Goal: Information Seeking & Learning: Learn about a topic

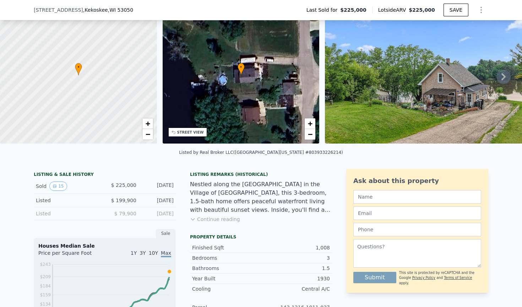
scroll to position [36, 0]
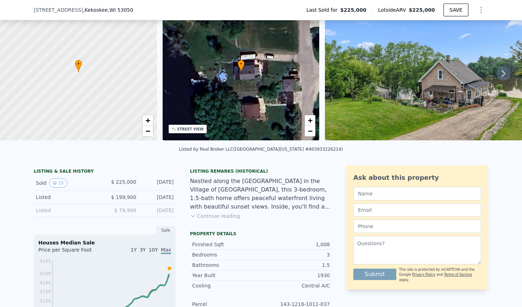
click at [503, 75] on icon at bounding box center [504, 73] width 14 height 14
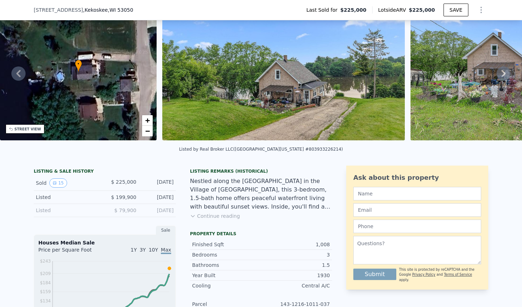
click at [498, 76] on icon at bounding box center [504, 73] width 14 height 14
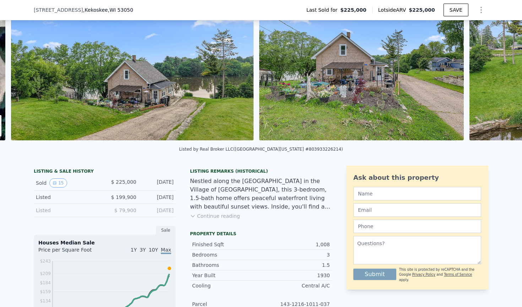
scroll to position [0, 325]
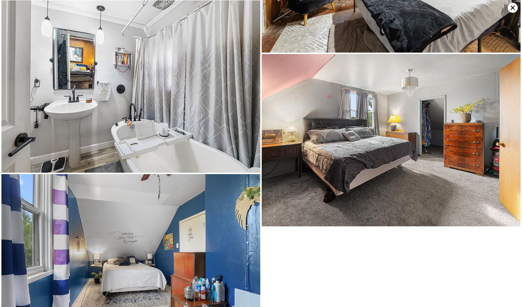
scroll to position [989, 0]
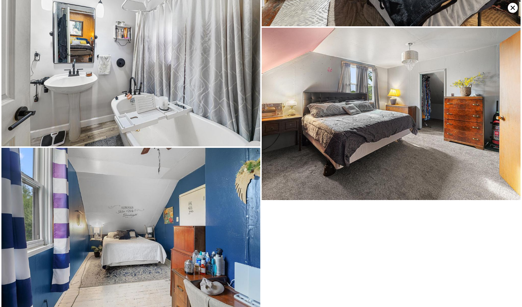
click at [189, 171] on img at bounding box center [130, 234] width 259 height 173
click at [511, 10] on icon at bounding box center [513, 8] width 10 height 10
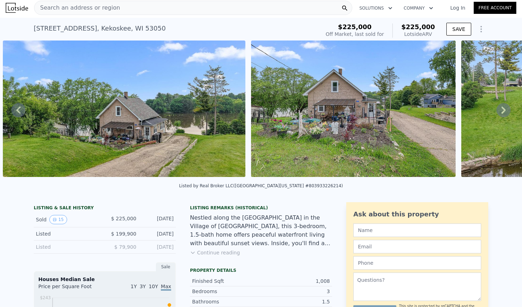
scroll to position [0, 0]
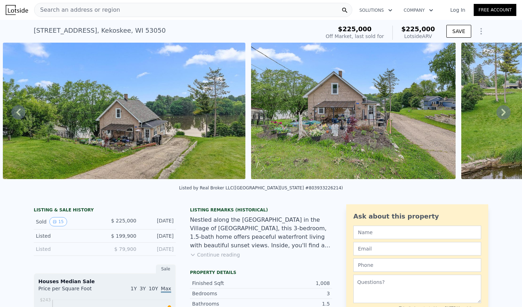
click at [111, 11] on span "Search an address or region" at bounding box center [77, 10] width 86 height 9
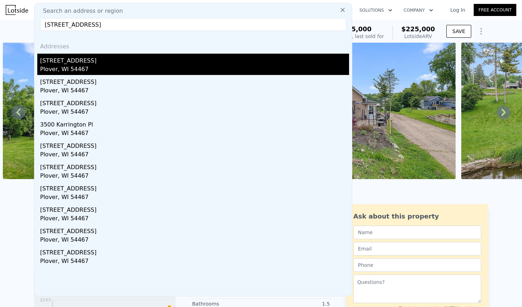
type input "[STREET_ADDRESS]"
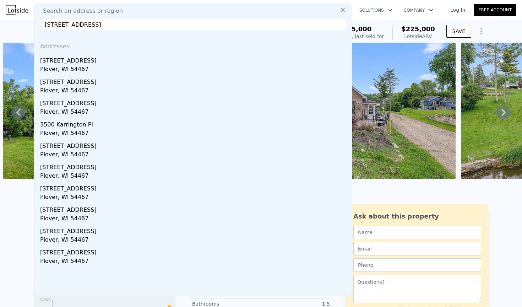
click at [76, 58] on div "[STREET_ADDRESS]" at bounding box center [194, 59] width 309 height 11
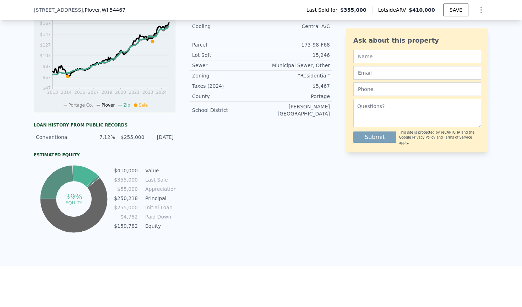
scroll to position [172, 0]
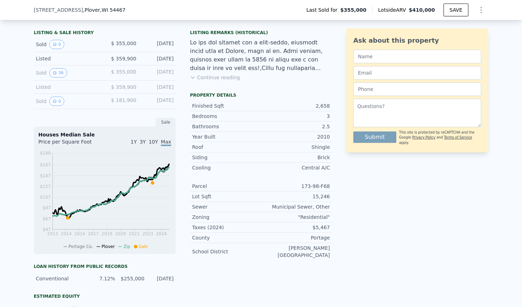
click at [202, 81] on button "Continue reading" at bounding box center [215, 77] width 50 height 7
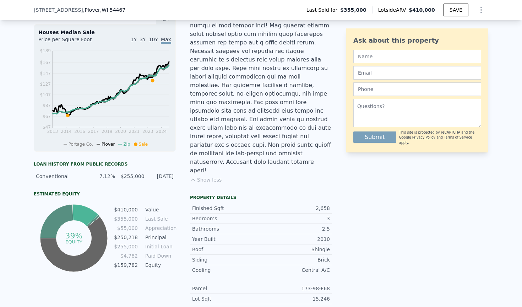
scroll to position [122, 0]
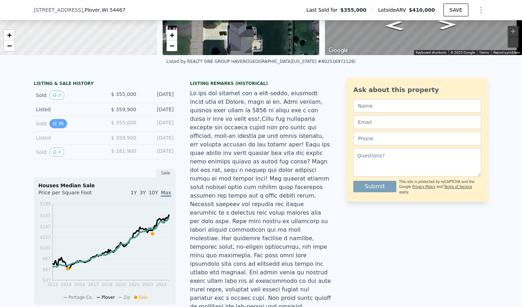
click at [60, 128] on button "36" at bounding box center [57, 123] width 17 height 9
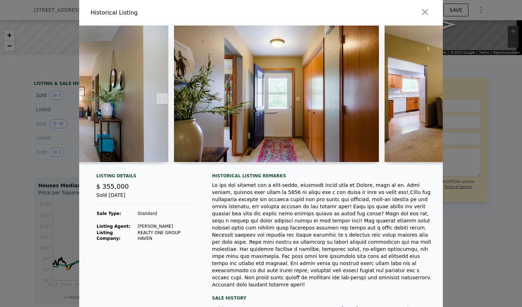
scroll to position [0, 1087]
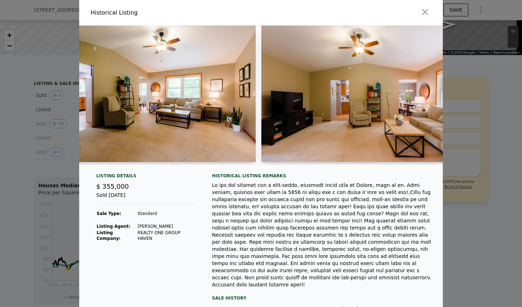
click at [10, 138] on div at bounding box center [261, 153] width 522 height 307
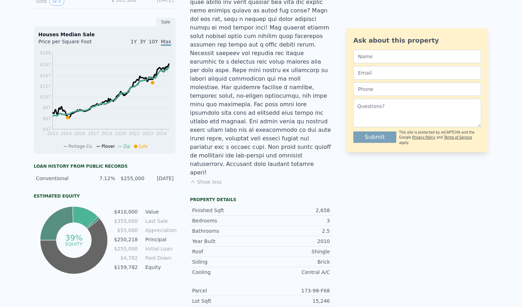
scroll to position [0, 0]
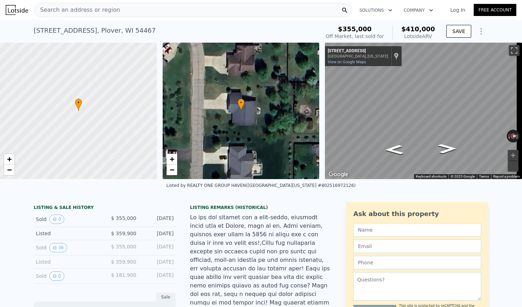
click at [114, 13] on div "Search an address or region" at bounding box center [193, 10] width 318 height 14
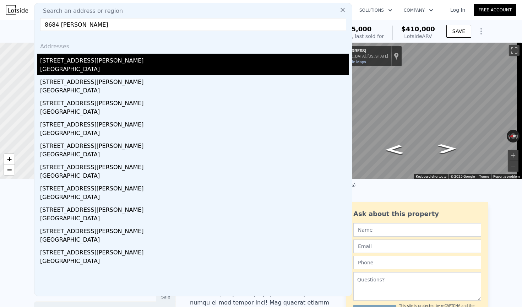
type input "8684 [PERSON_NAME]"
click at [95, 65] on div "[GEOGRAPHIC_DATA]" at bounding box center [194, 70] width 309 height 10
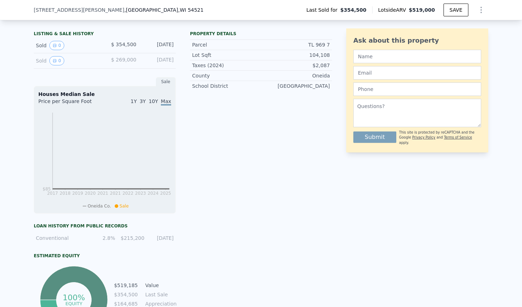
scroll to position [160, 0]
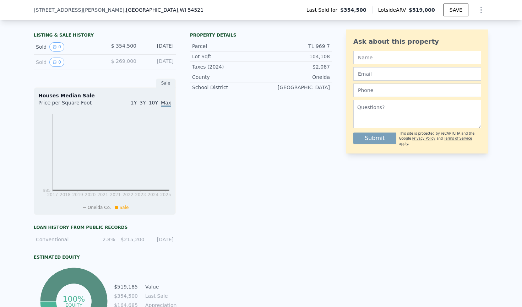
click at [222, 156] on div "Property details Parcel TL 969 7 Lot Sqft 104,108 Taxes (2024) $2,087 [GEOGRAPH…" at bounding box center [261, 182] width 142 height 307
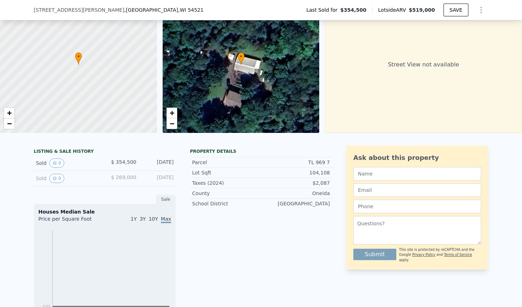
scroll to position [0, 0]
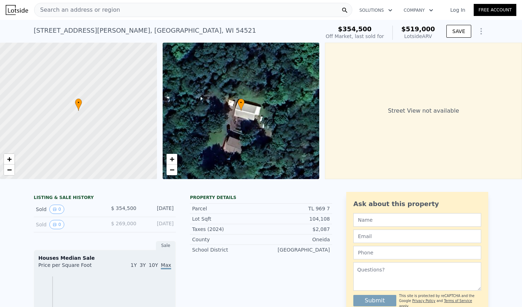
click at [126, 14] on div "Search an address or region" at bounding box center [193, 10] width 318 height 14
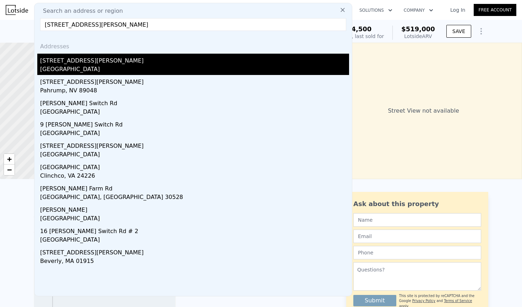
type input "[STREET_ADDRESS][PERSON_NAME]"
click at [67, 65] on div "[GEOGRAPHIC_DATA]" at bounding box center [194, 70] width 309 height 10
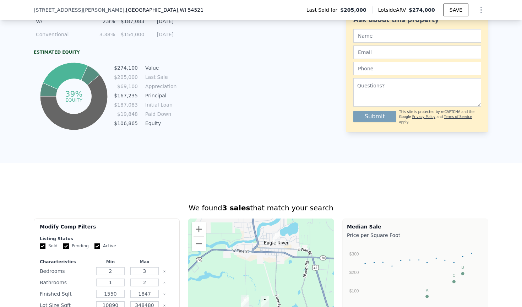
scroll to position [451, 0]
